Goal: Transaction & Acquisition: Download file/media

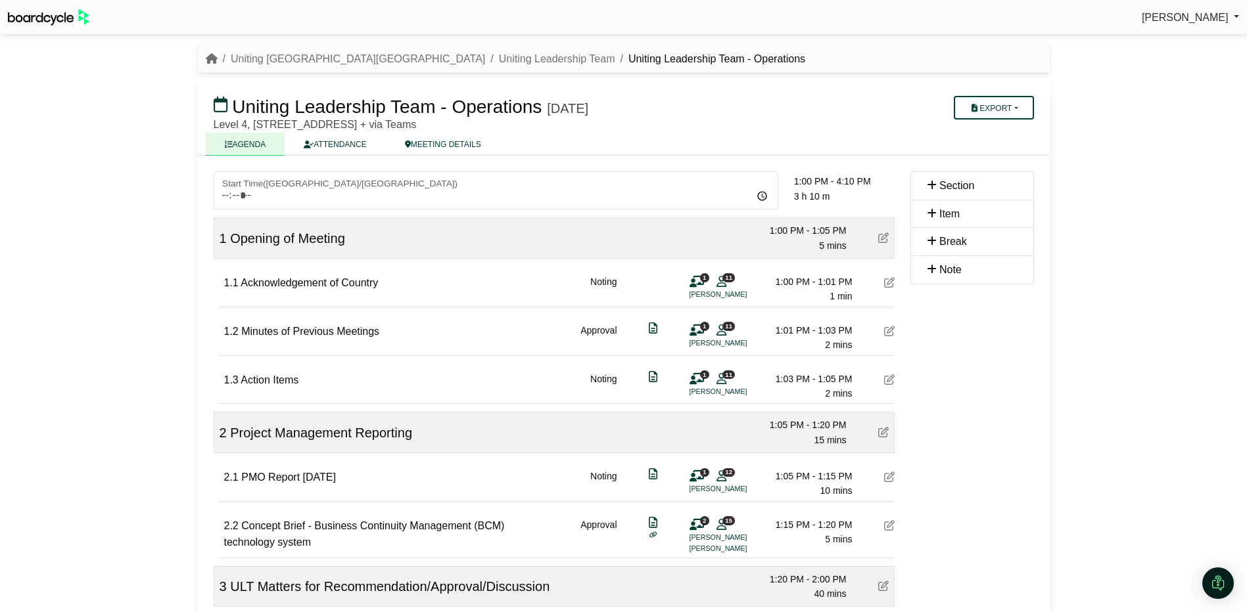
scroll to position [460, 0]
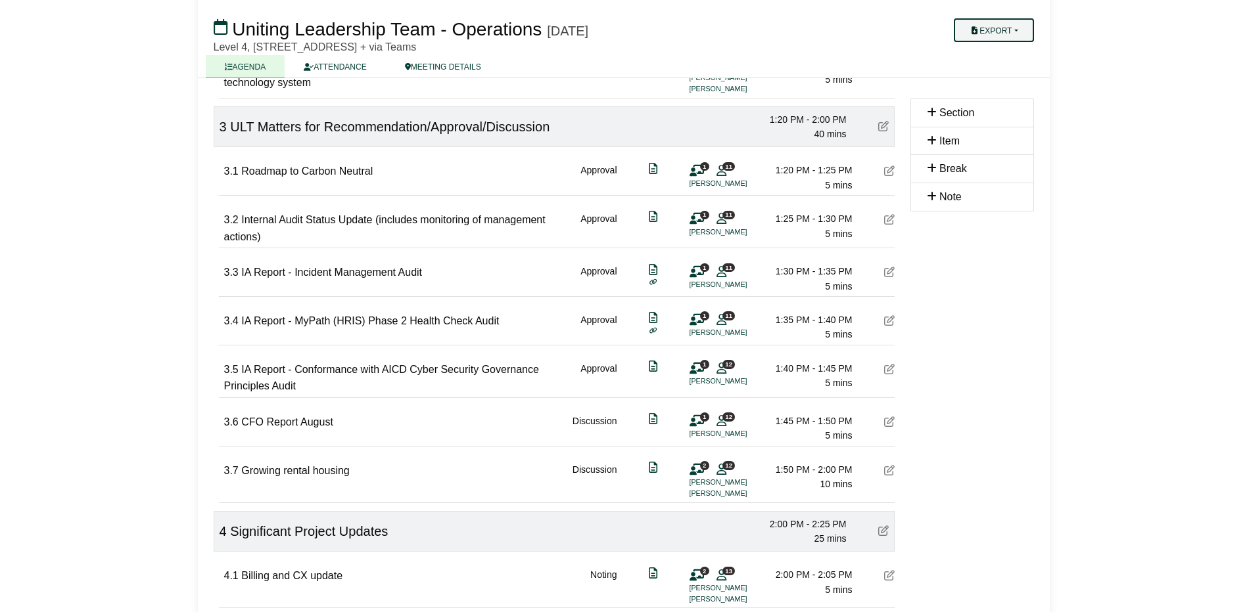
click at [990, 28] on button "Export" at bounding box center [994, 30] width 80 height 24
click at [1002, 51] on link "Agenda" at bounding box center [1011, 53] width 114 height 20
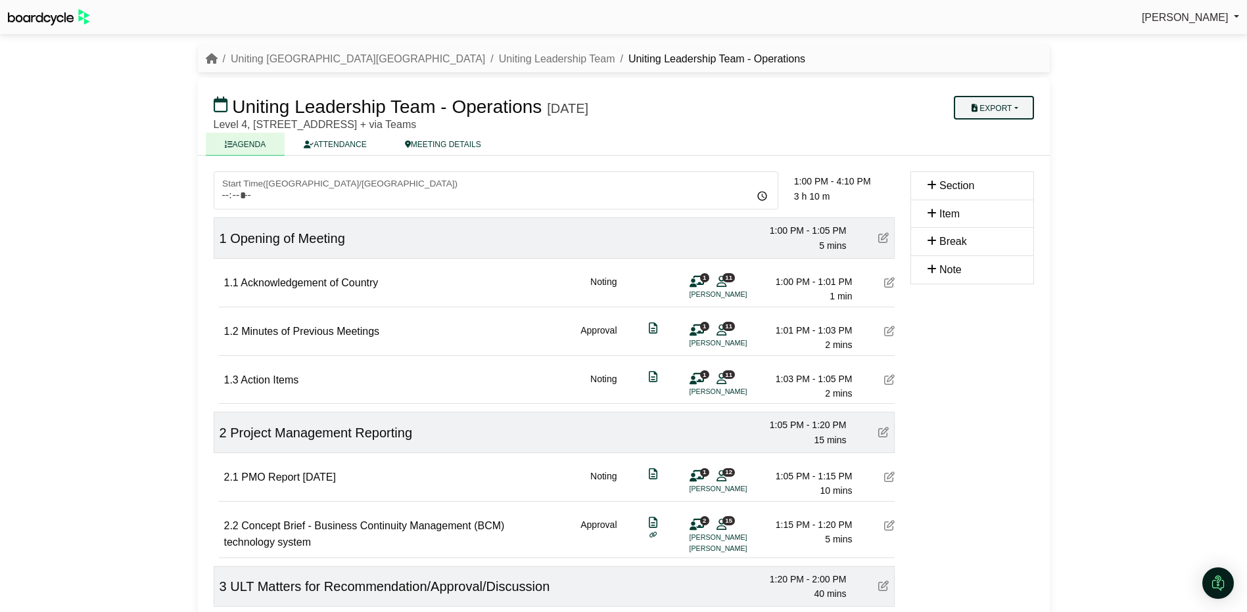
click at [986, 104] on button "Export" at bounding box center [994, 108] width 80 height 24
click at [992, 127] on link "Agenda" at bounding box center [1011, 131] width 114 height 20
click at [1225, 136] on div "Simone Ingersoll Sign Out Uniting NSW.ACT Uniting Leadership Team Uniting Leade…" at bounding box center [623, 306] width 1247 height 612
